Goal: Information Seeking & Learning: Find specific fact

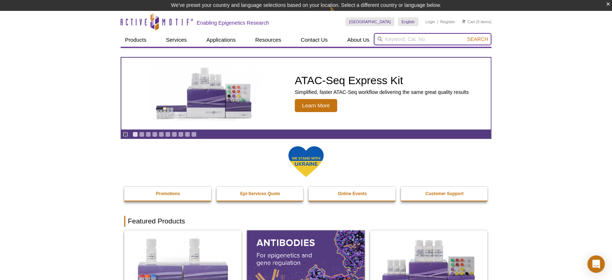
click at [428, 41] on input "search" at bounding box center [433, 39] width 118 height 12
type input "3913"
click at [465, 36] on button "Search" at bounding box center [477, 39] width 25 height 7
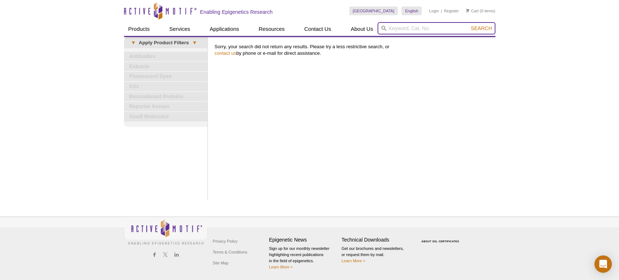
click at [428, 25] on input "search" at bounding box center [436, 28] width 118 height 12
type input "39133"
click at [468, 25] on button "Search" at bounding box center [480, 28] width 25 height 7
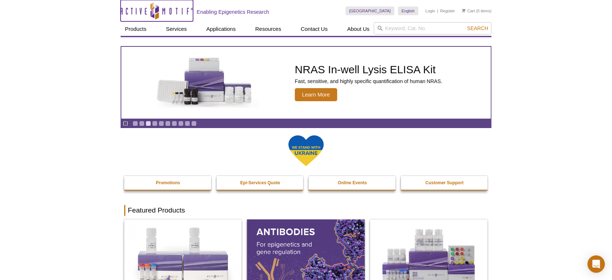
drag, startPoint x: 0, startPoint y: 0, endPoint x: 122, endPoint y: 8, distance: 122.4
click at [122, 8] on icon at bounding box center [155, 11] width 68 height 7
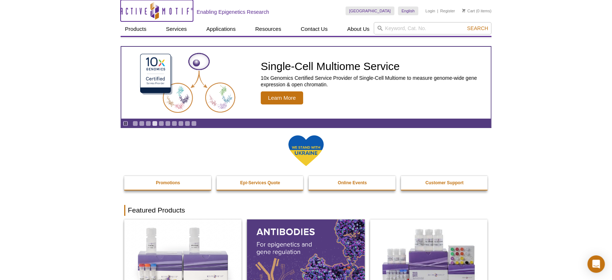
click at [122, 8] on icon at bounding box center [155, 11] width 68 height 7
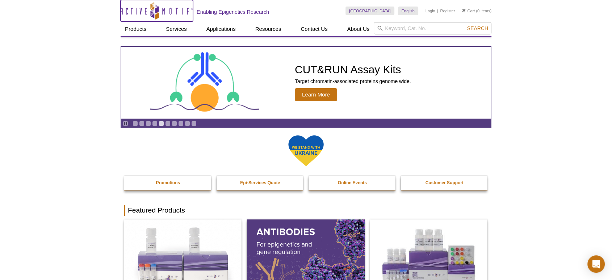
click at [122, 8] on icon at bounding box center [155, 11] width 68 height 7
